Goal: Task Accomplishment & Management: Manage account settings

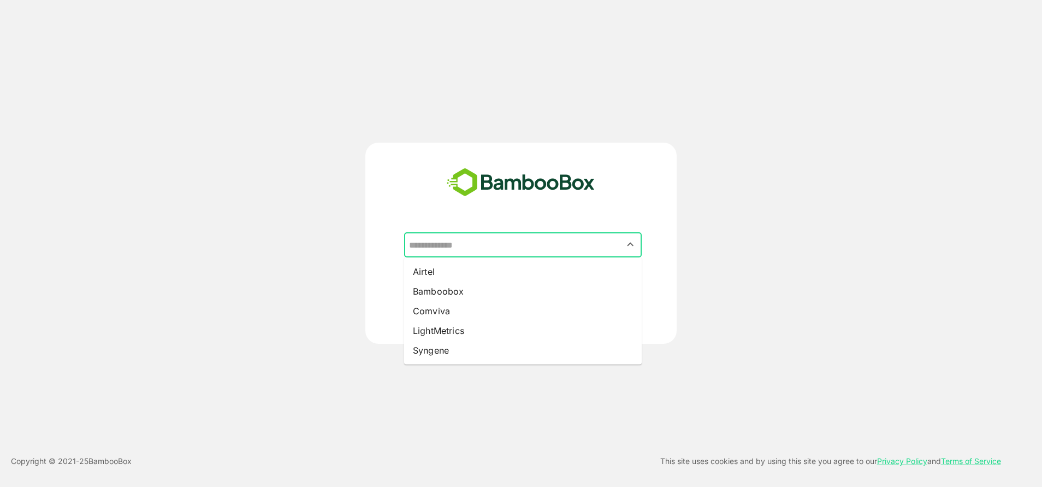
click at [474, 240] on input "text" at bounding box center [522, 244] width 233 height 21
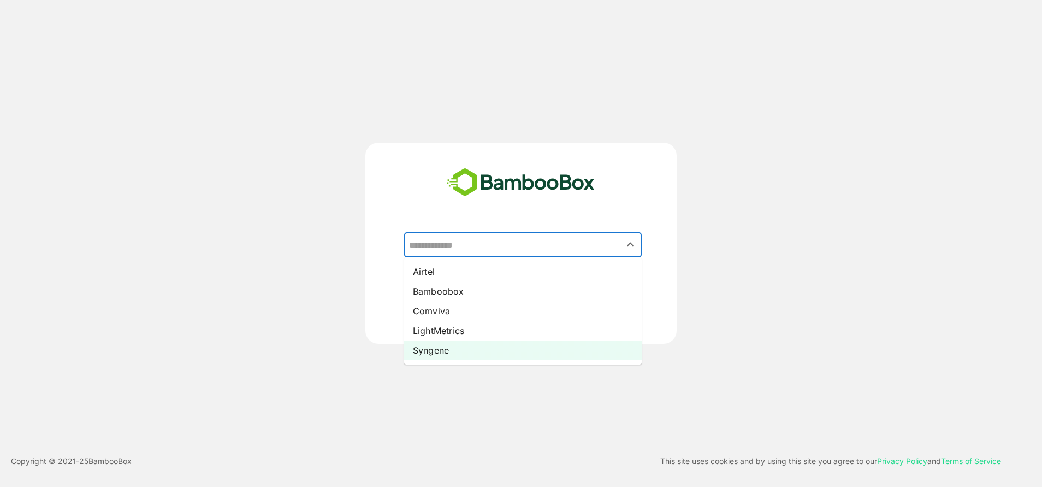
click at [442, 348] on li "Syngene" at bounding box center [523, 350] width 238 height 20
type input "*******"
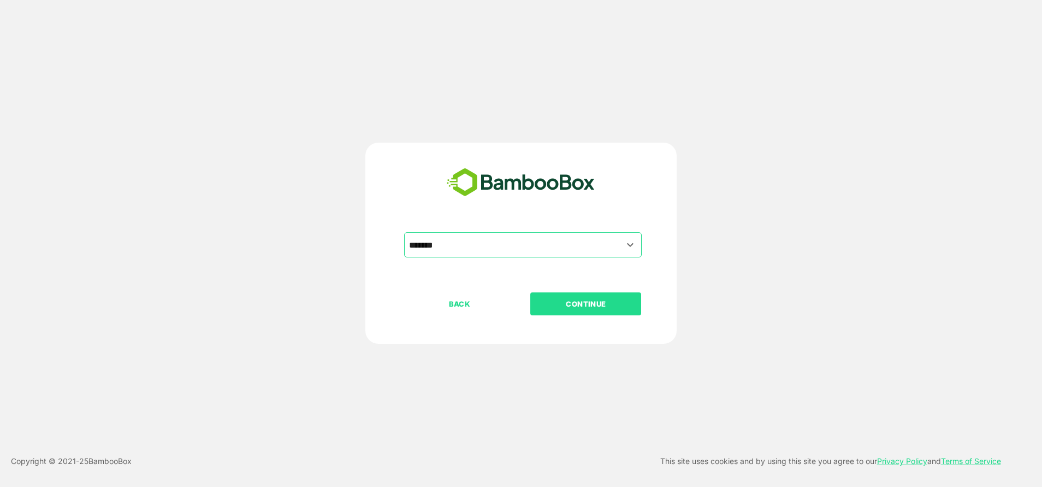
click at [559, 313] on button "CONTINUE" at bounding box center [585, 303] width 111 height 23
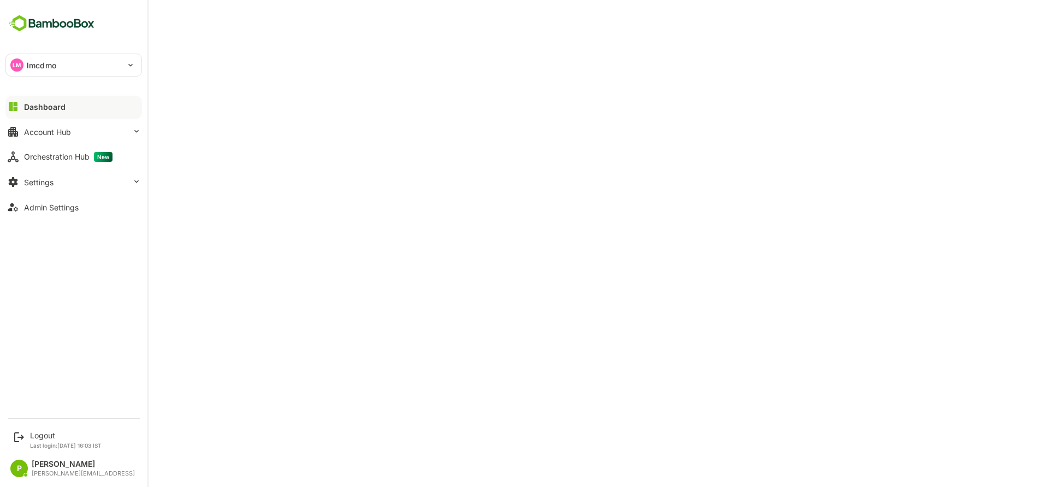
click at [62, 103] on div "Dashboard" at bounding box center [45, 106] width 42 height 9
click at [67, 104] on button "Dashboard" at bounding box center [73, 107] width 137 height 22
click at [33, 134] on div "Account Hub" at bounding box center [47, 131] width 47 height 9
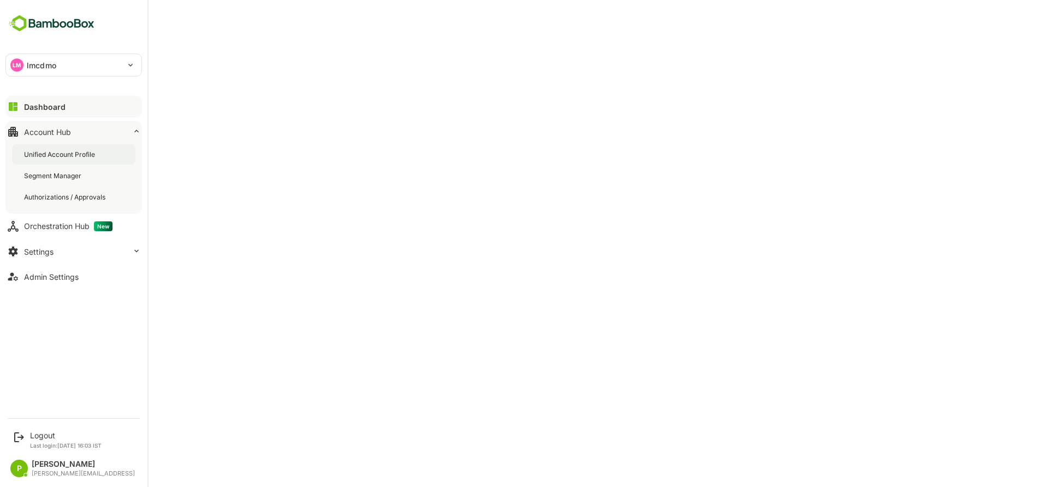
click at [41, 151] on div "Unified Account Profile" at bounding box center [60, 154] width 73 height 9
click at [31, 103] on div "Dashboard" at bounding box center [43, 106] width 39 height 9
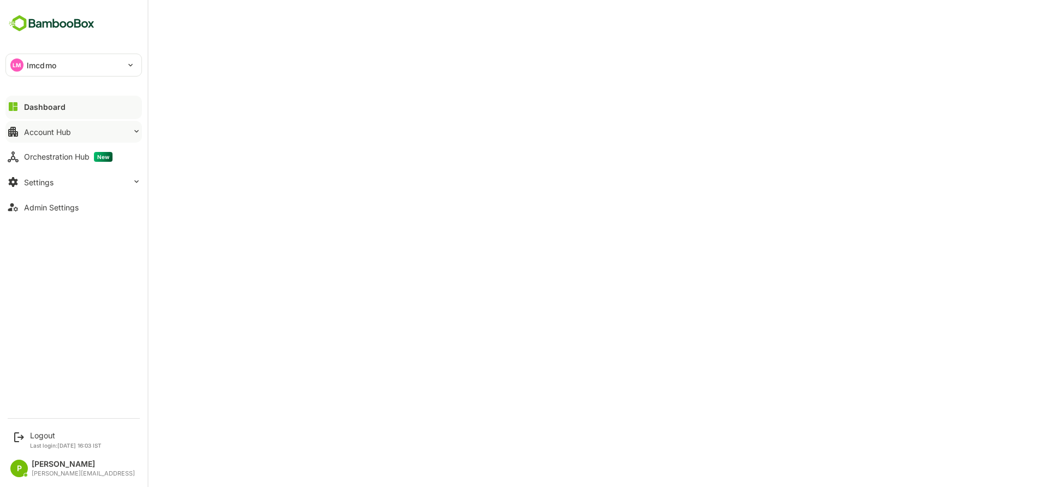
click at [50, 132] on div "Account Hub" at bounding box center [47, 131] width 47 height 9
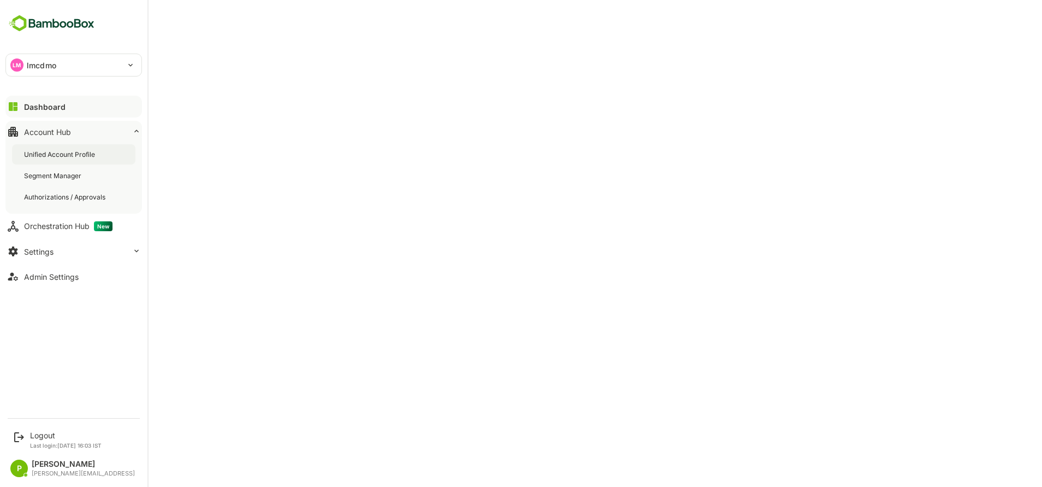
click at [50, 154] on div "Unified Account Profile" at bounding box center [60, 154] width 73 height 9
click at [104, 73] on div "LM lmcdmo" at bounding box center [67, 65] width 122 height 22
click at [92, 84] on li "SM smcdmo" at bounding box center [75, 95] width 137 height 24
click at [24, 63] on div "SM smcdmo" at bounding box center [67, 65] width 122 height 22
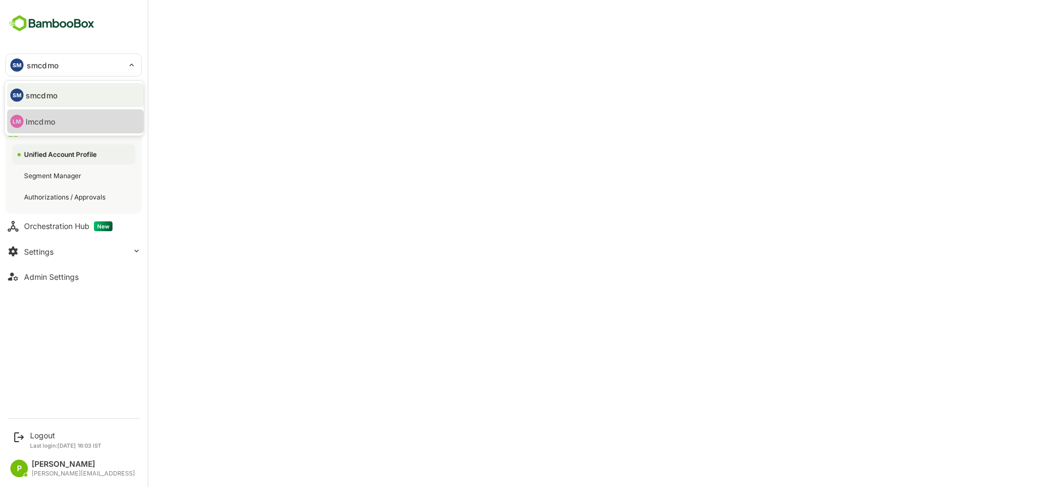
click at [51, 113] on li "LM lmcdmo" at bounding box center [75, 121] width 137 height 24
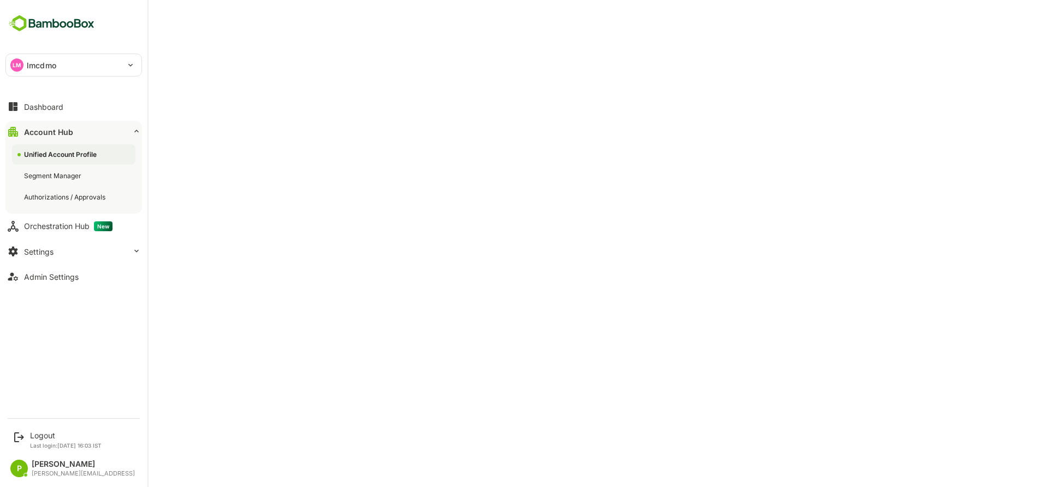
click at [5, 60] on div "LM lmcdmo ****** Dashboard Account Hub Unified Account Profile Segment Manager …" at bounding box center [73, 205] width 147 height 411
click at [38, 67] on p "lmcdmo" at bounding box center [41, 65] width 29 height 11
click at [36, 100] on p "smcdmo" at bounding box center [42, 95] width 32 height 11
type input "******"
click at [73, 147] on div "Unified Account Profile" at bounding box center [73, 154] width 123 height 20
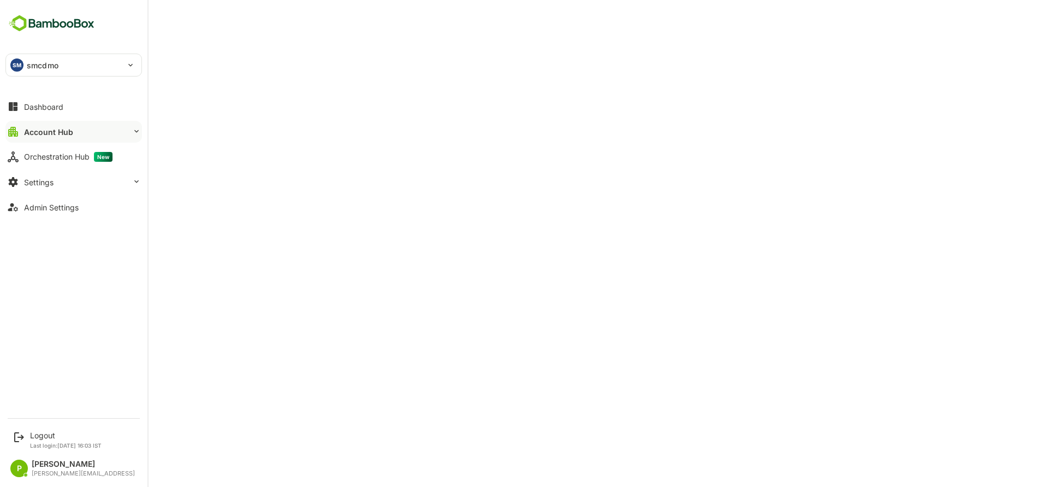
click at [49, 15] on img at bounding box center [51, 23] width 92 height 21
click at [44, 67] on p "smcdmo" at bounding box center [43, 65] width 32 height 11
click at [45, 116] on p "lmcdmo" at bounding box center [40, 121] width 29 height 11
type input "******"
click at [31, 134] on div "Account Hub" at bounding box center [47, 131] width 47 height 9
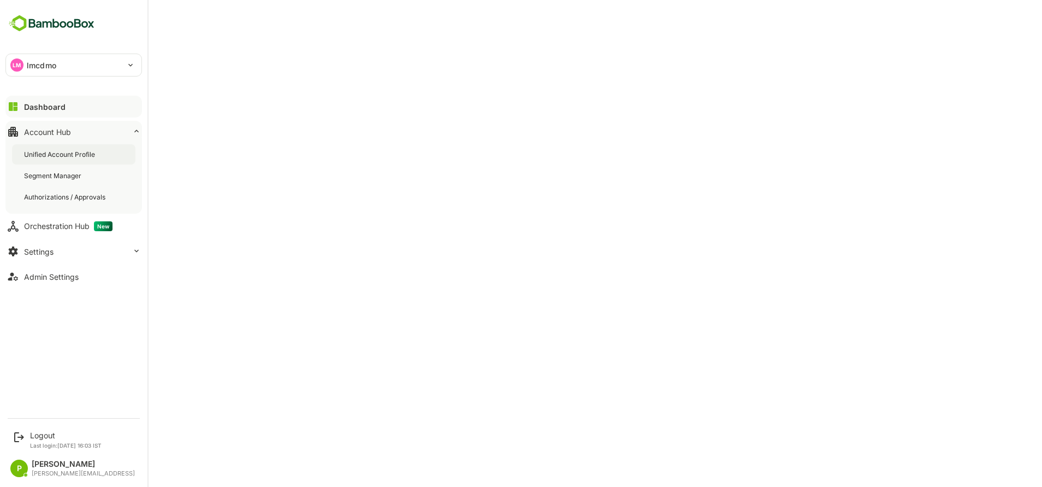
click at [46, 159] on div "Unified Account Profile" at bounding box center [73, 154] width 123 height 20
